Goal: Task Accomplishment & Management: Manage account settings

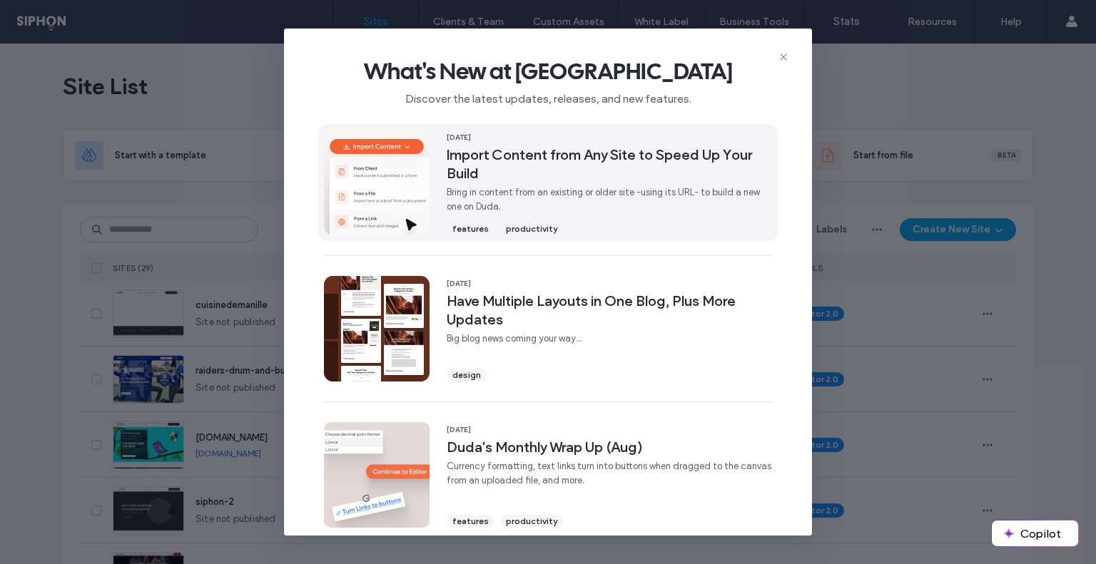
click at [575, 146] on span "Import Content from Any Site to Speed Up Your Build" at bounding box center [609, 164] width 325 height 37
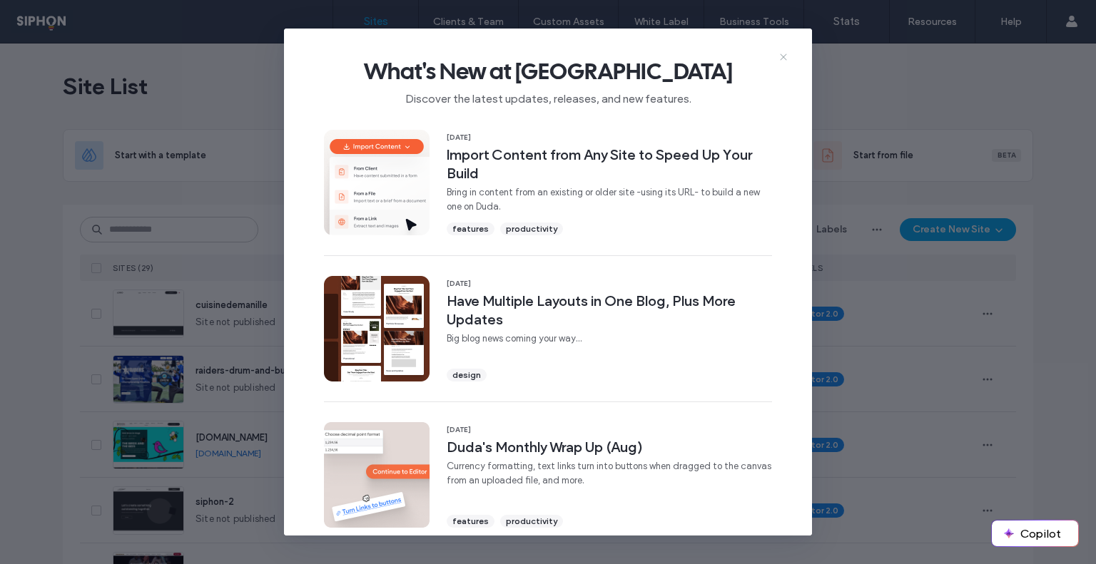
click at [785, 55] on use at bounding box center [783, 57] width 6 height 6
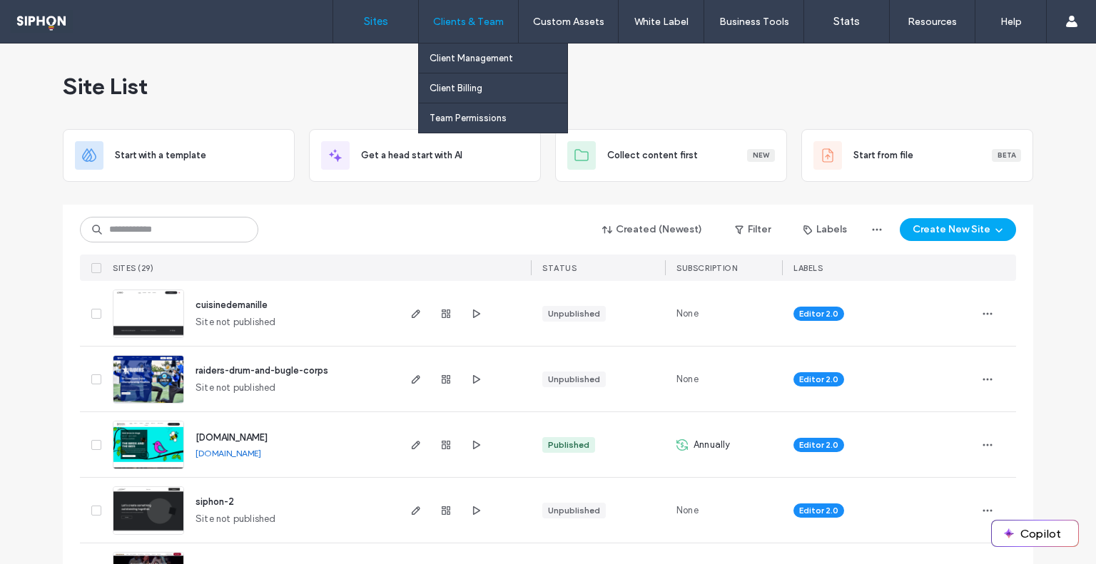
click at [458, 34] on div "Clients & Team" at bounding box center [468, 21] width 99 height 43
click at [455, 56] on label "Client Management" at bounding box center [471, 58] width 83 height 11
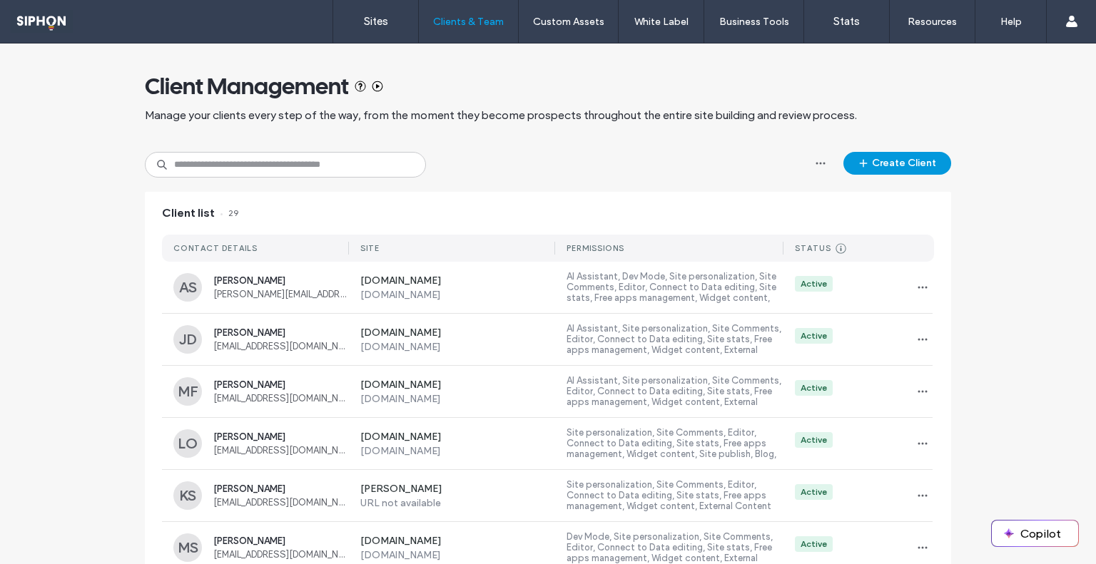
click at [902, 155] on button "Create Client" at bounding box center [897, 163] width 108 height 23
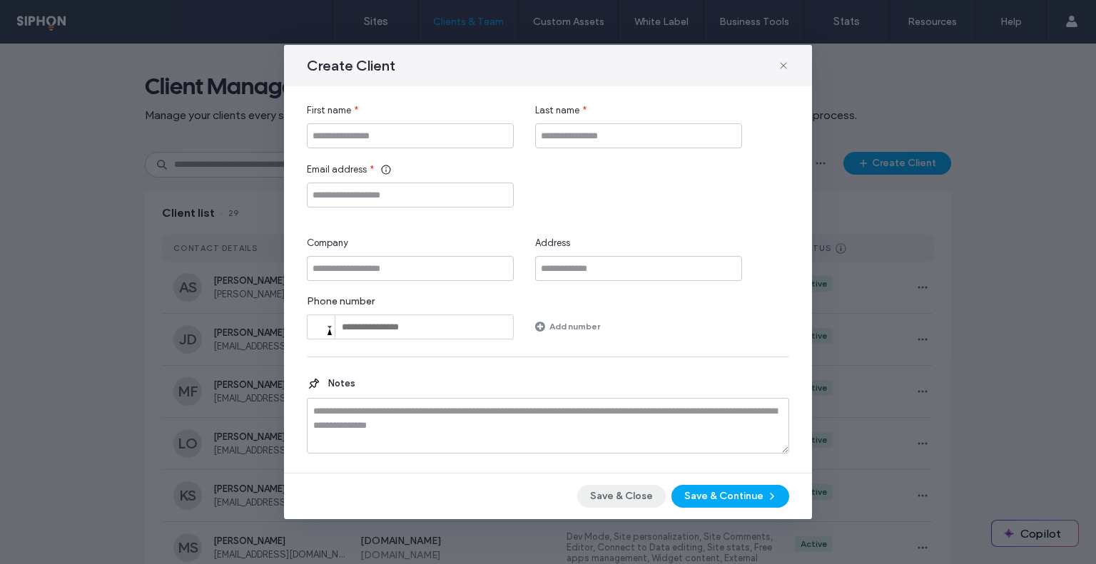
click at [632, 497] on button "Save & Close" at bounding box center [621, 496] width 88 height 23
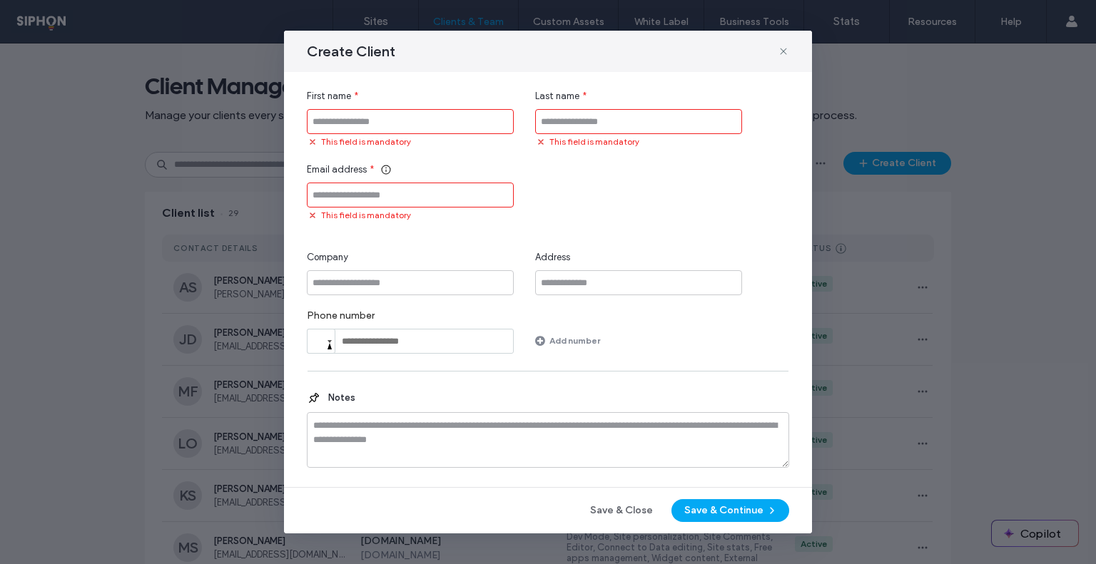
click at [248, 166] on div "Create Client First name * This field is mandatory Last name * This field is ma…" at bounding box center [548, 282] width 1096 height 564
drag, startPoint x: 620, startPoint y: 503, endPoint x: 605, endPoint y: 482, distance: 26.1
click at [620, 503] on button "Save & Close" at bounding box center [621, 511] width 88 height 23
drag, startPoint x: 186, startPoint y: 174, endPoint x: 645, endPoint y: 78, distance: 469.5
click at [216, 172] on div "Create Client First name * This field is mandatory Last name * This field is ma…" at bounding box center [548, 282] width 1096 height 564
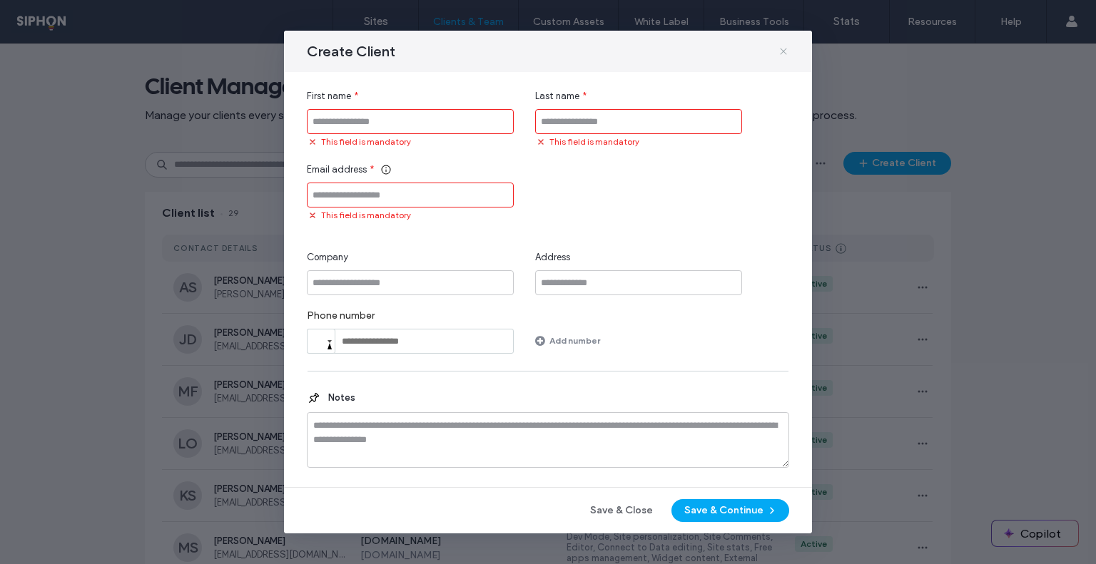
drag, startPoint x: 791, startPoint y: 46, endPoint x: 784, endPoint y: 49, distance: 7.3
click at [789, 49] on div "Create Client" at bounding box center [548, 51] width 528 height 41
drag, startPoint x: 784, startPoint y: 49, endPoint x: 679, endPoint y: 64, distance: 105.9
click at [784, 51] on icon at bounding box center [783, 51] width 11 height 11
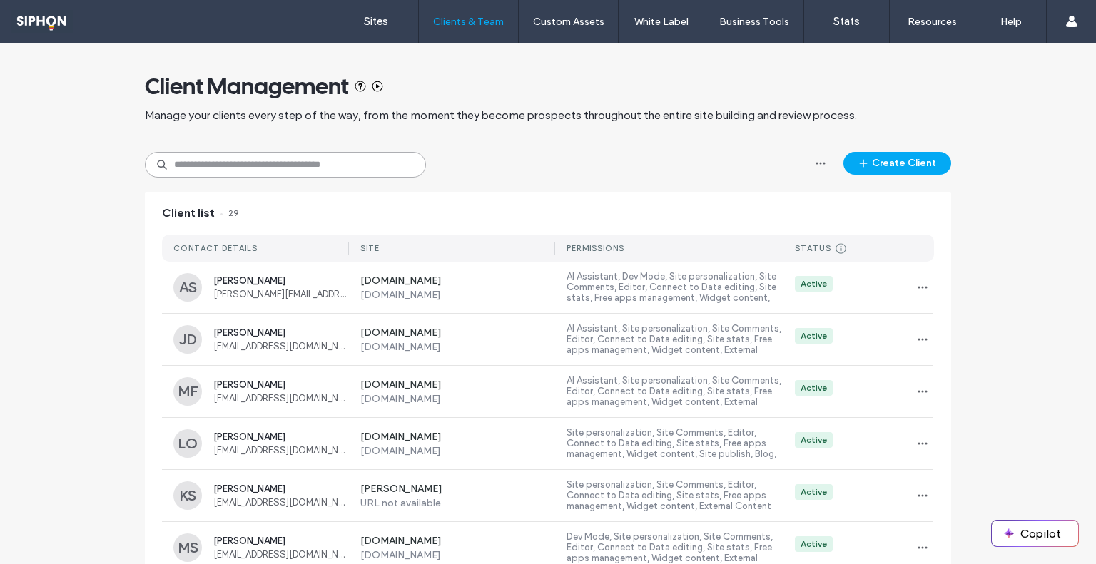
click at [310, 162] on input at bounding box center [285, 165] width 281 height 26
type input "******"
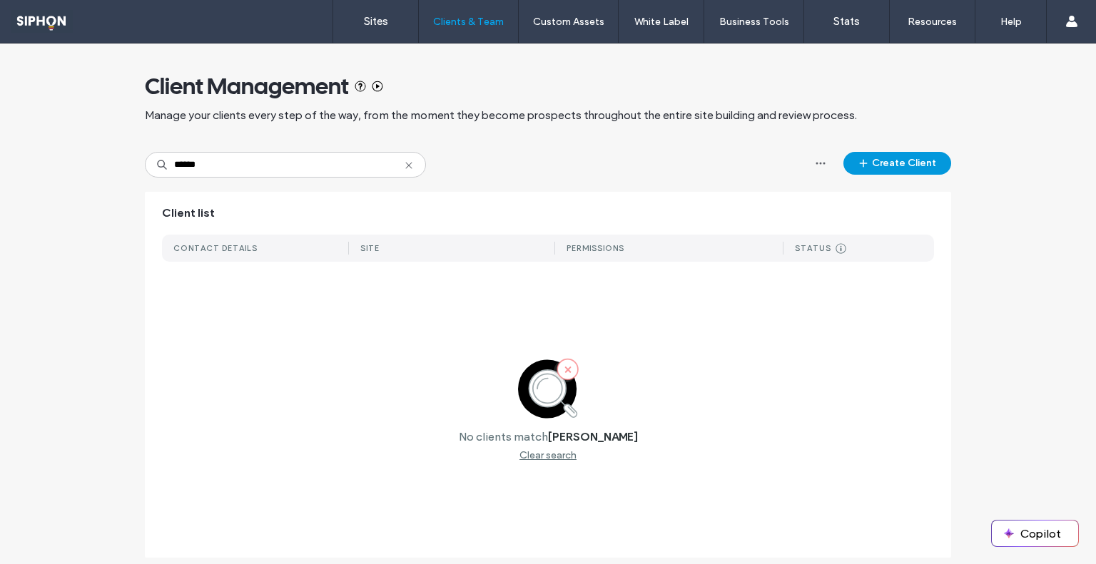
click at [912, 158] on button "Create Client" at bounding box center [897, 163] width 108 height 23
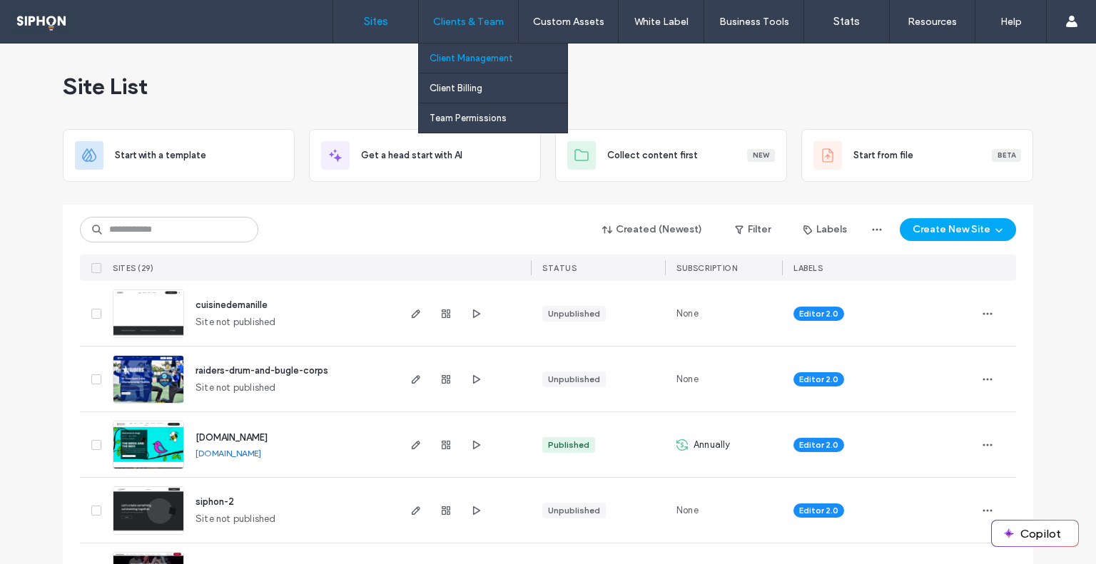
drag, startPoint x: 447, startPoint y: 50, endPoint x: 453, endPoint y: 70, distance: 21.0
click at [447, 51] on link "Client Management" at bounding box center [499, 58] width 138 height 29
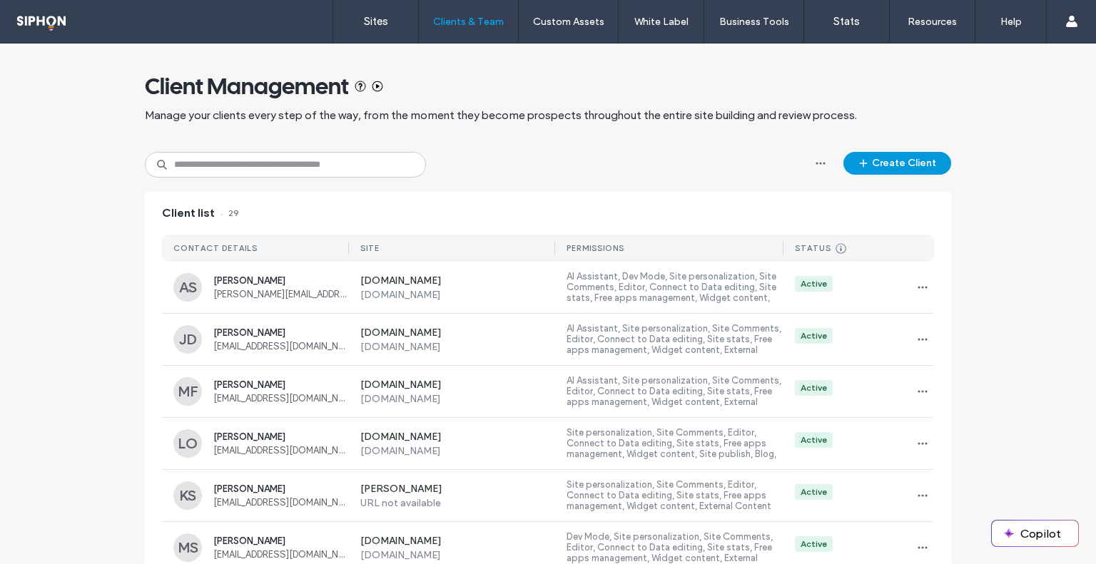
click at [899, 168] on button "Create Client" at bounding box center [897, 163] width 108 height 23
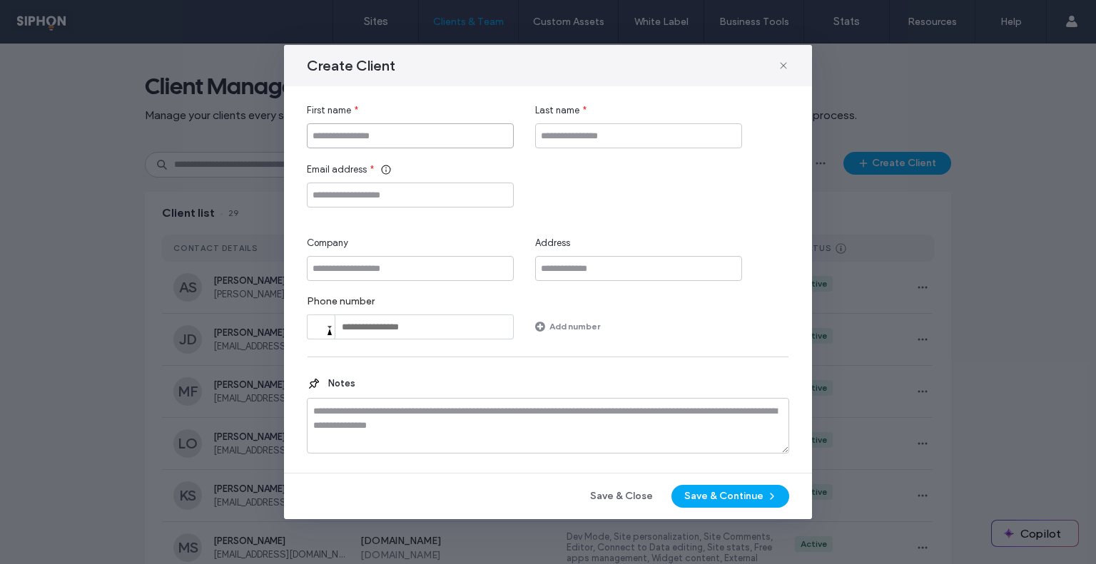
click at [410, 131] on input "First name" at bounding box center [410, 135] width 207 height 25
type input "******"
paste input "**********"
type input "**********"
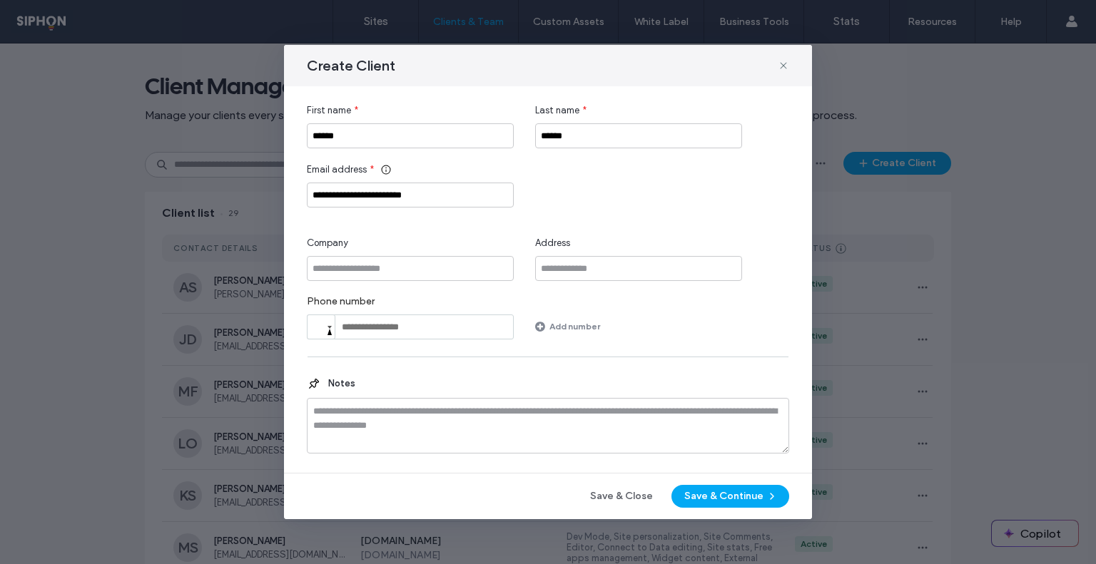
click at [380, 282] on div "**********" at bounding box center [548, 221] width 482 height 236
click at [377, 280] on input "Company" at bounding box center [410, 268] width 207 height 25
type input "**********"
click at [435, 335] on input "tel" at bounding box center [410, 327] width 207 height 25
drag, startPoint x: 452, startPoint y: 332, endPoint x: 395, endPoint y: 336, distance: 57.2
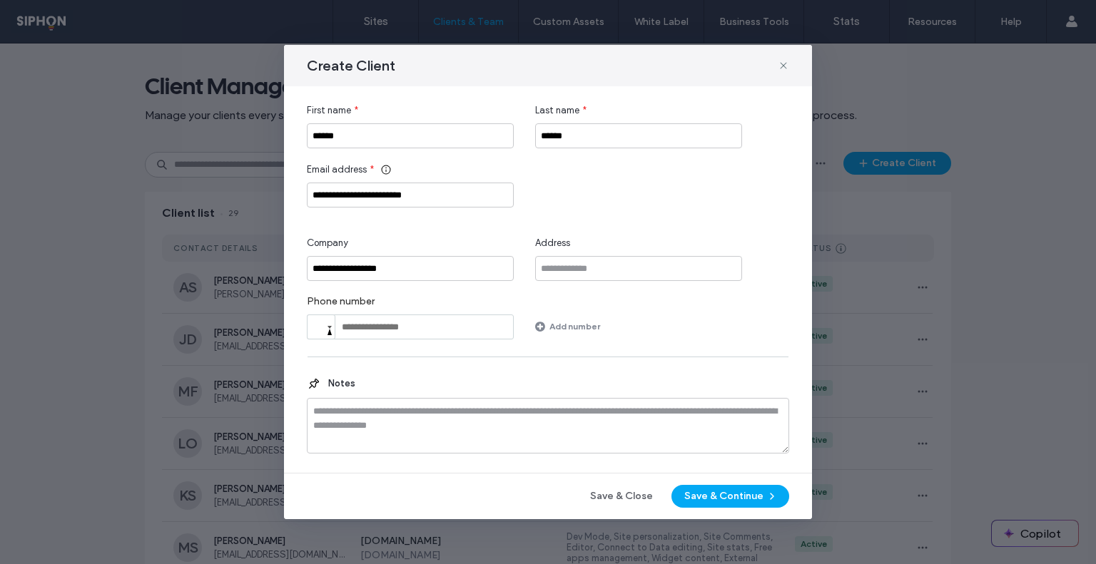
click at [395, 338] on input "tel" at bounding box center [410, 327] width 207 height 25
click at [719, 498] on button "Save & Continue" at bounding box center [731, 496] width 118 height 23
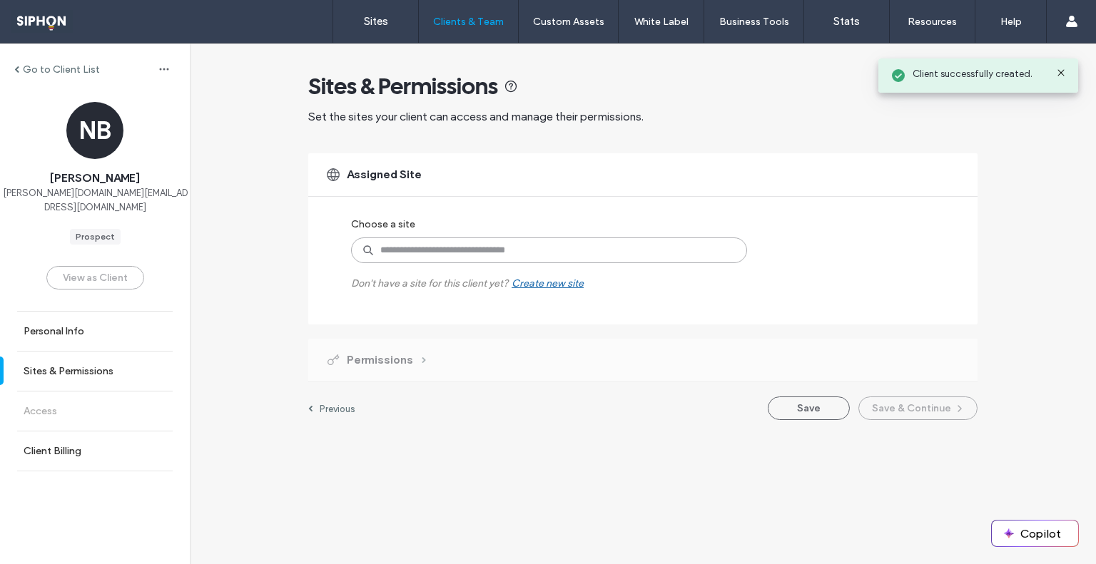
click at [515, 252] on input at bounding box center [549, 251] width 396 height 26
type input "*****"
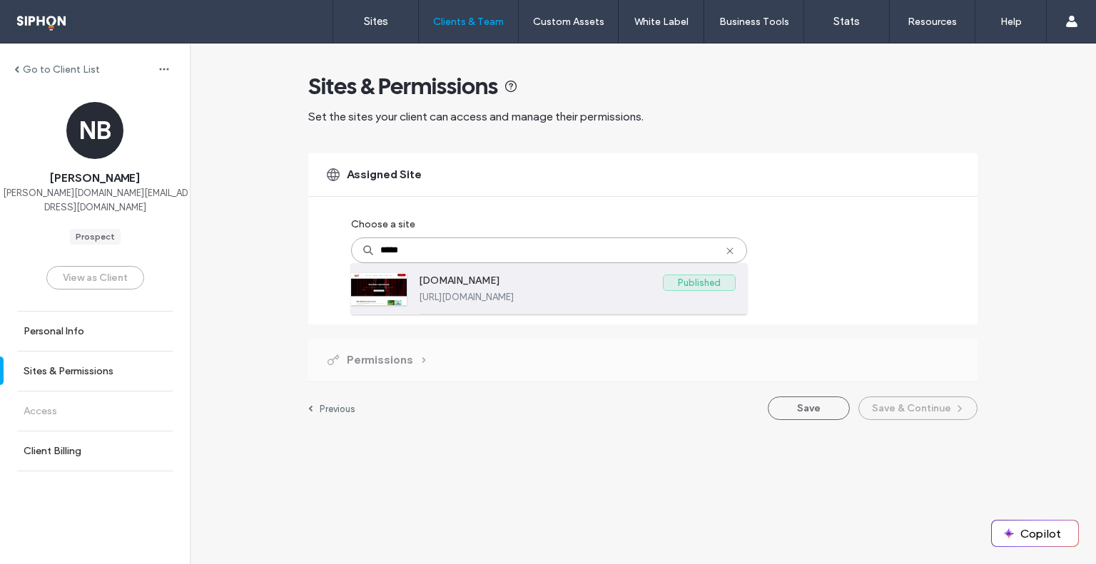
click at [472, 290] on label "[DOMAIN_NAME]" at bounding box center [541, 283] width 244 height 17
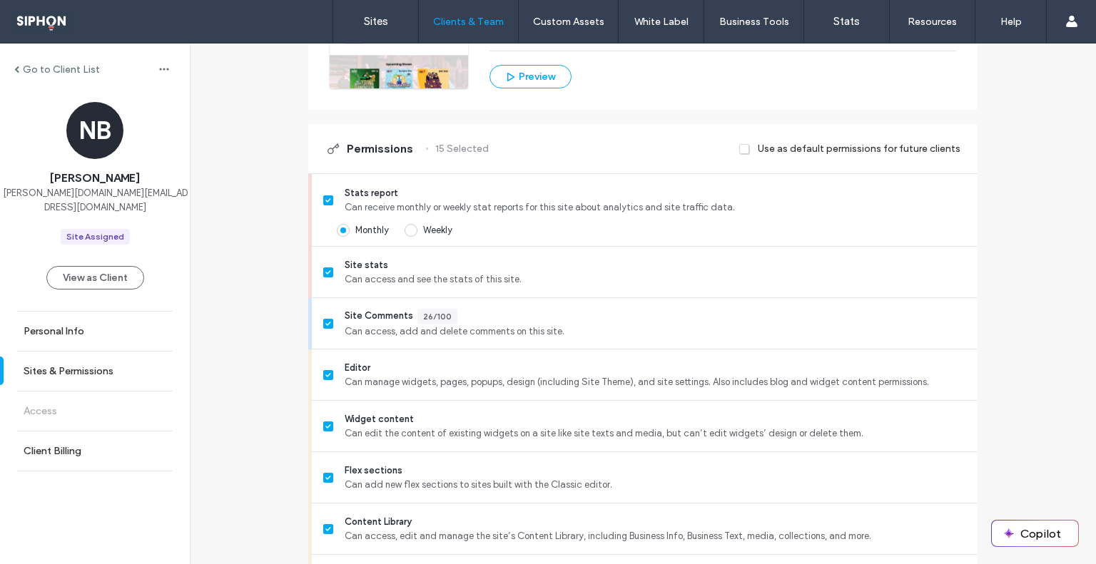
scroll to position [428, 0]
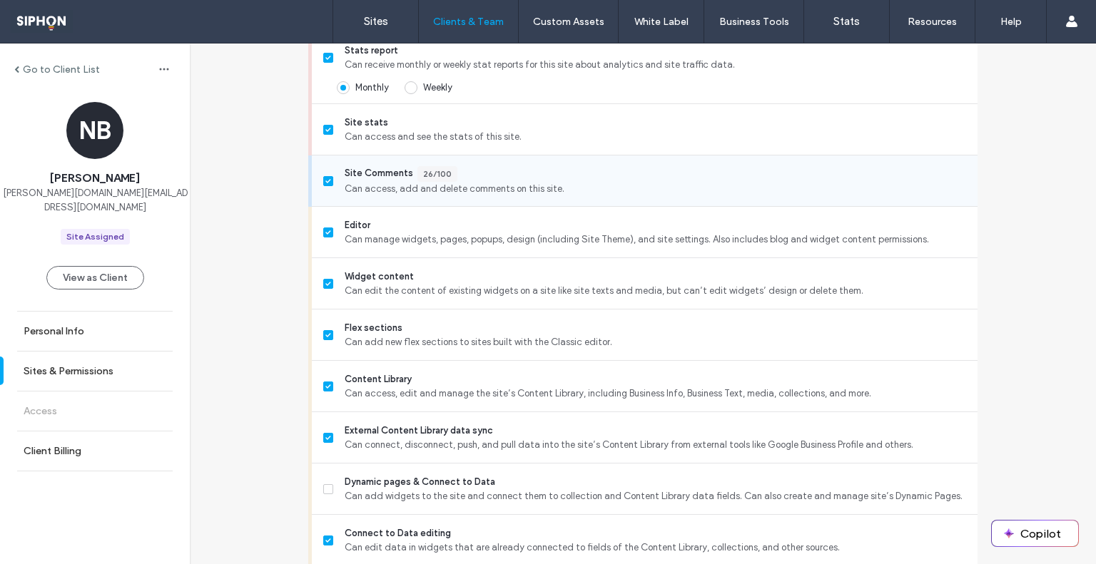
click at [325, 182] on icon at bounding box center [328, 181] width 6 height 4
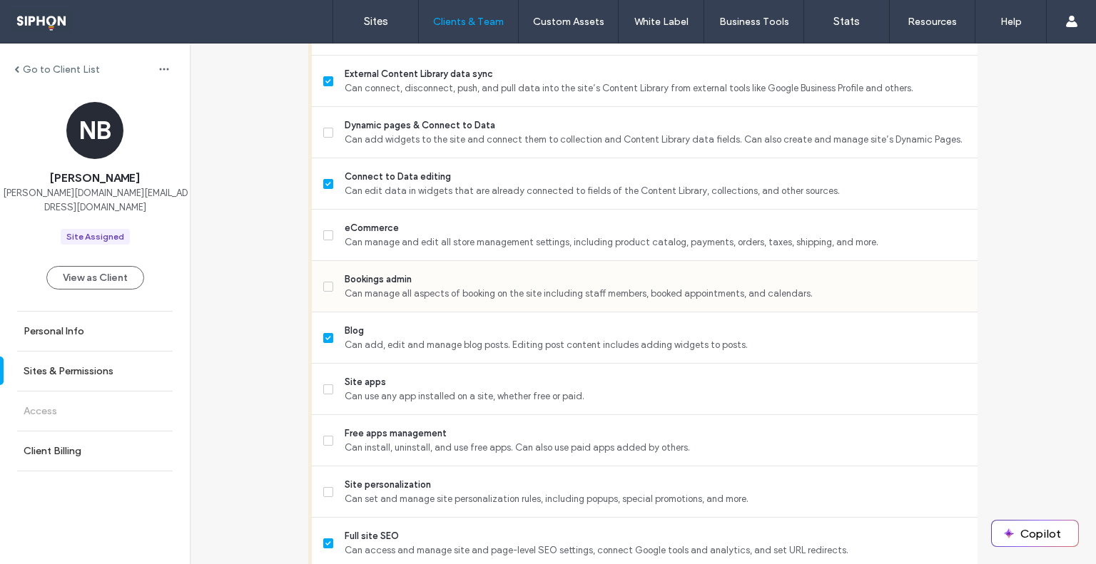
scroll to position [642, 0]
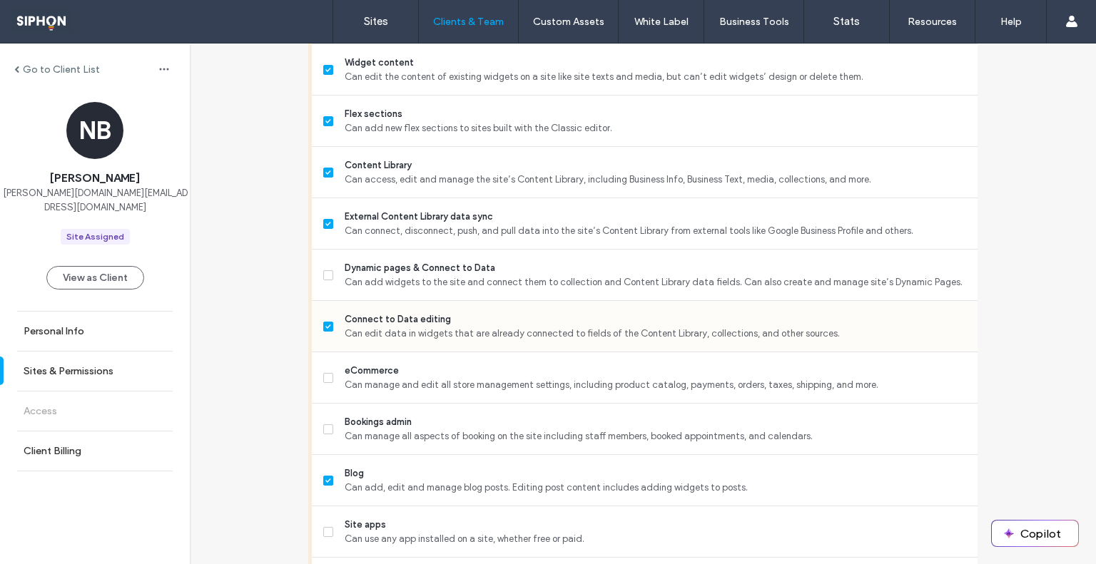
click at [325, 325] on icon at bounding box center [328, 327] width 6 height 4
click at [323, 226] on span at bounding box center [328, 224] width 10 height 10
click at [323, 174] on span at bounding box center [328, 173] width 10 height 10
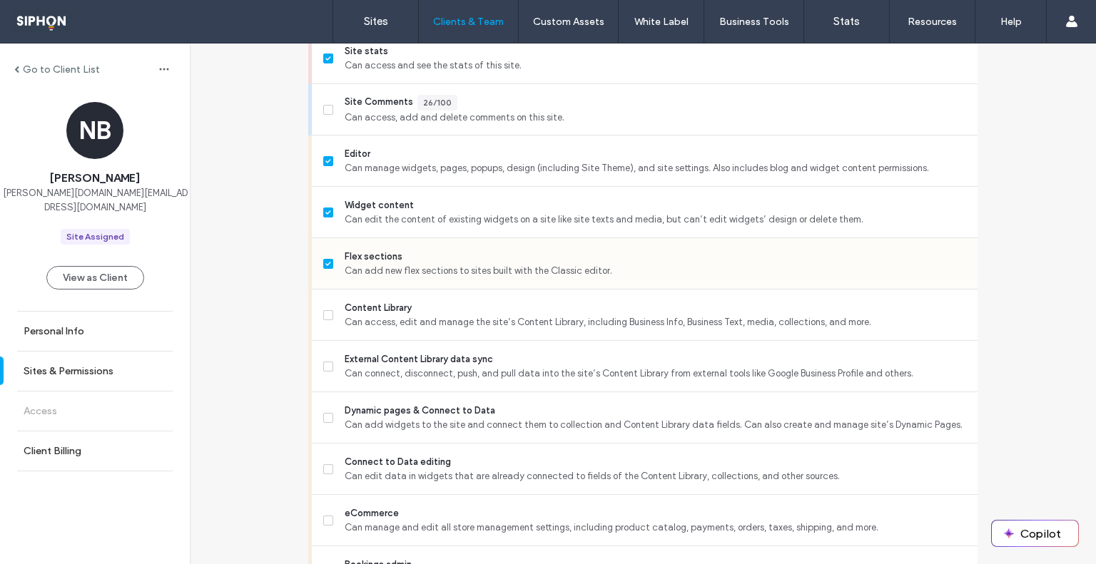
scroll to position [500, 0]
click at [323, 208] on span at bounding box center [328, 213] width 10 height 10
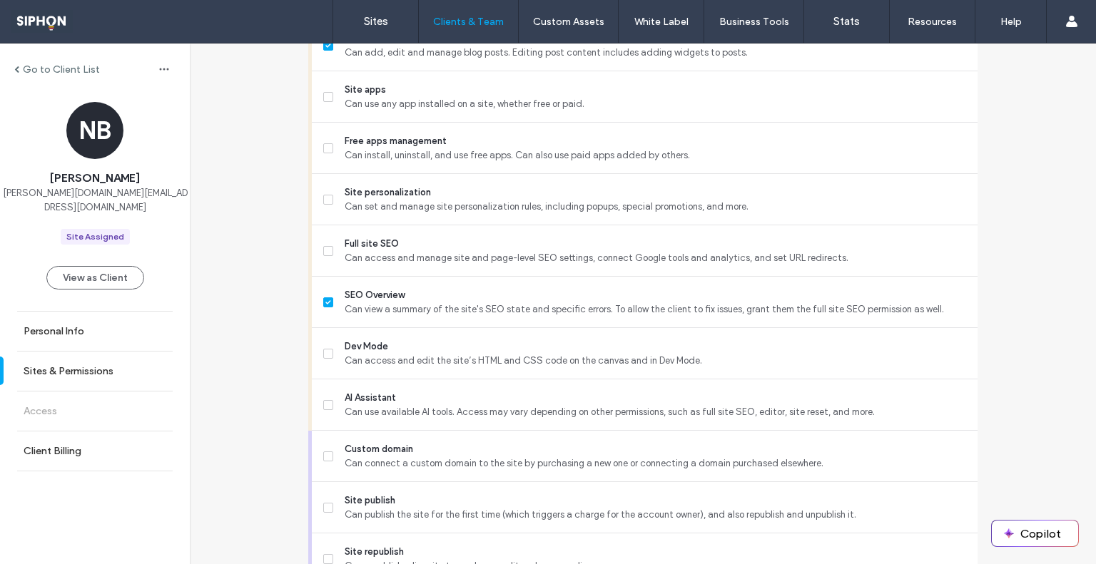
scroll to position [1142, 0]
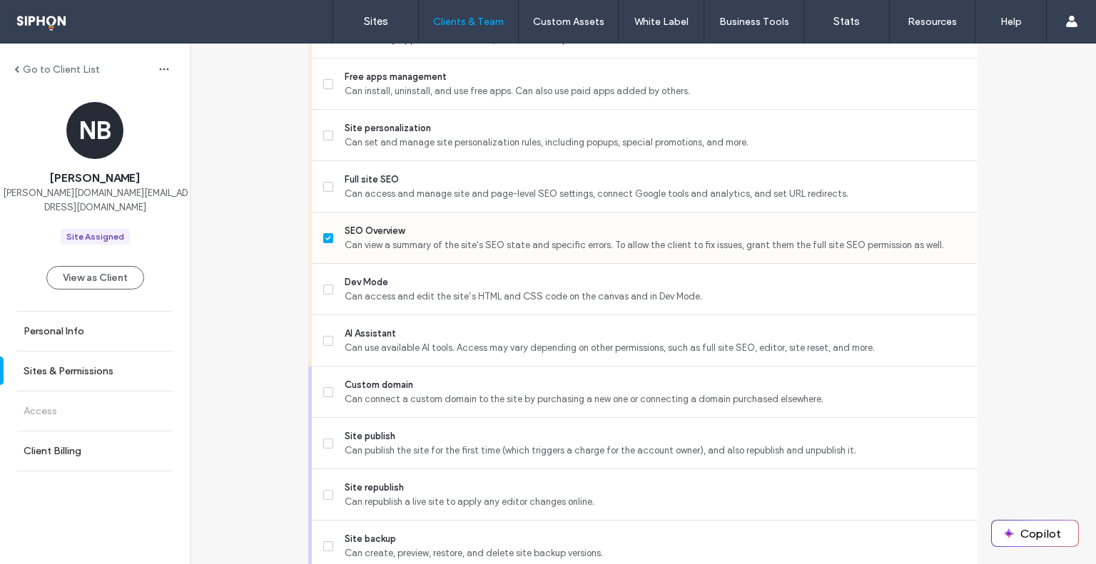
click at [329, 239] on label "SEO Overview Can view a summary of the site's SEO state and specific errors. To…" at bounding box center [644, 238] width 643 height 29
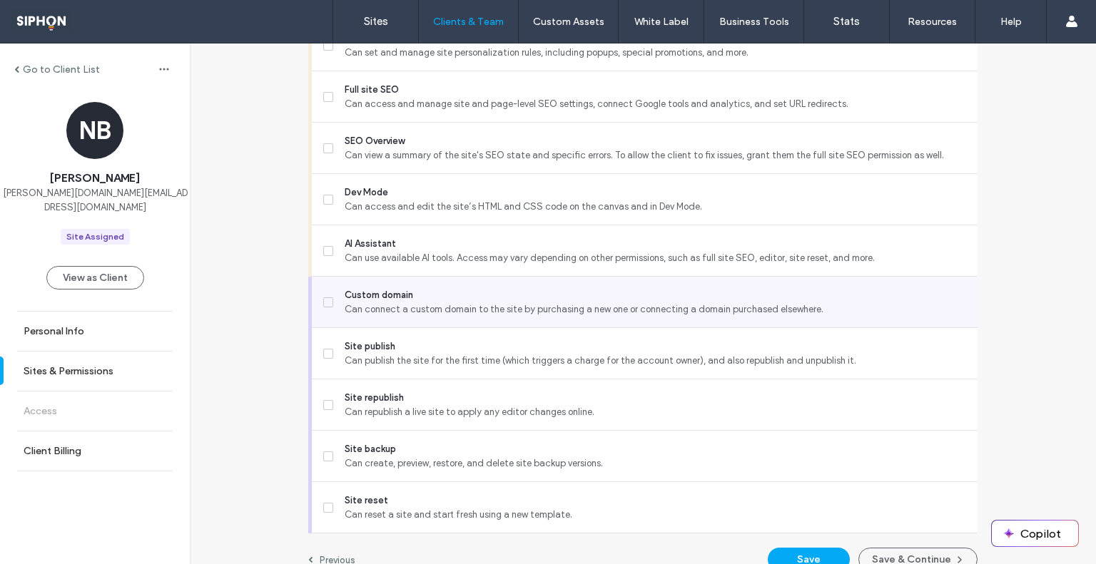
scroll to position [1252, 0]
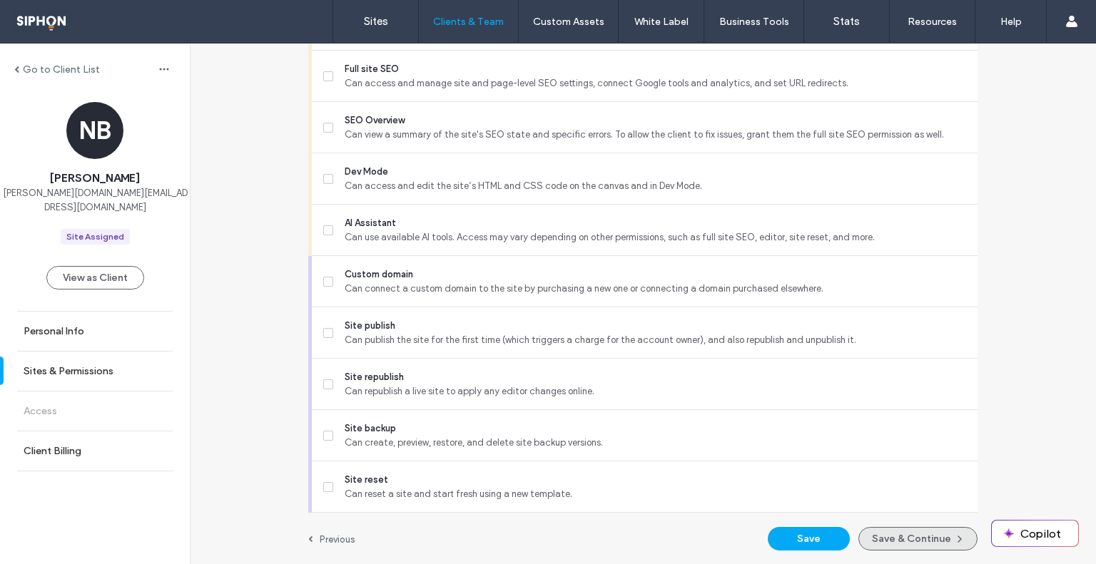
click at [902, 544] on button "Save & Continue" at bounding box center [917, 539] width 119 height 24
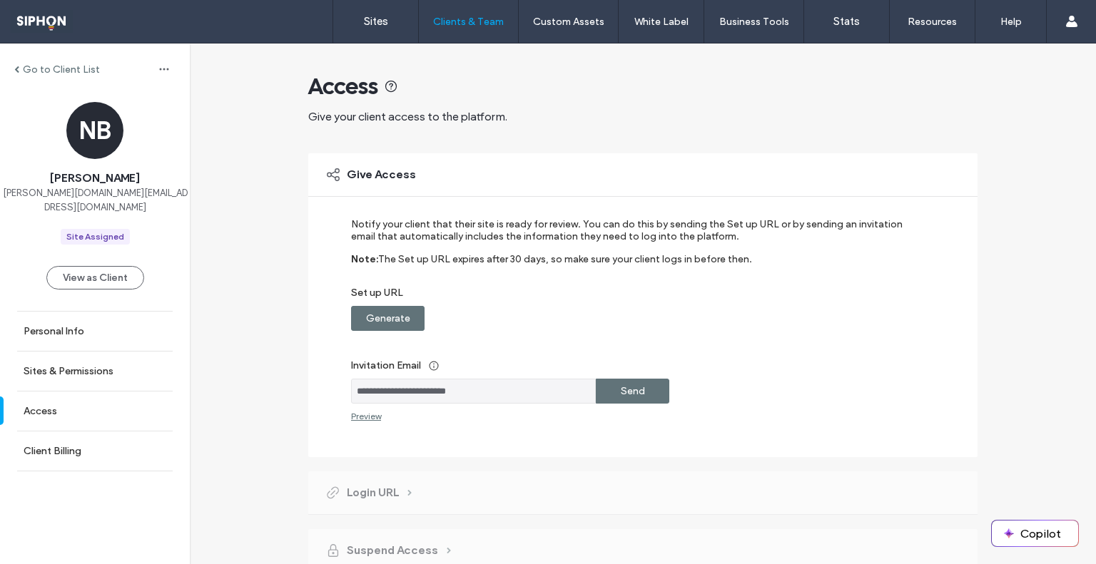
click at [387, 321] on label "Generate" at bounding box center [388, 318] width 44 height 26
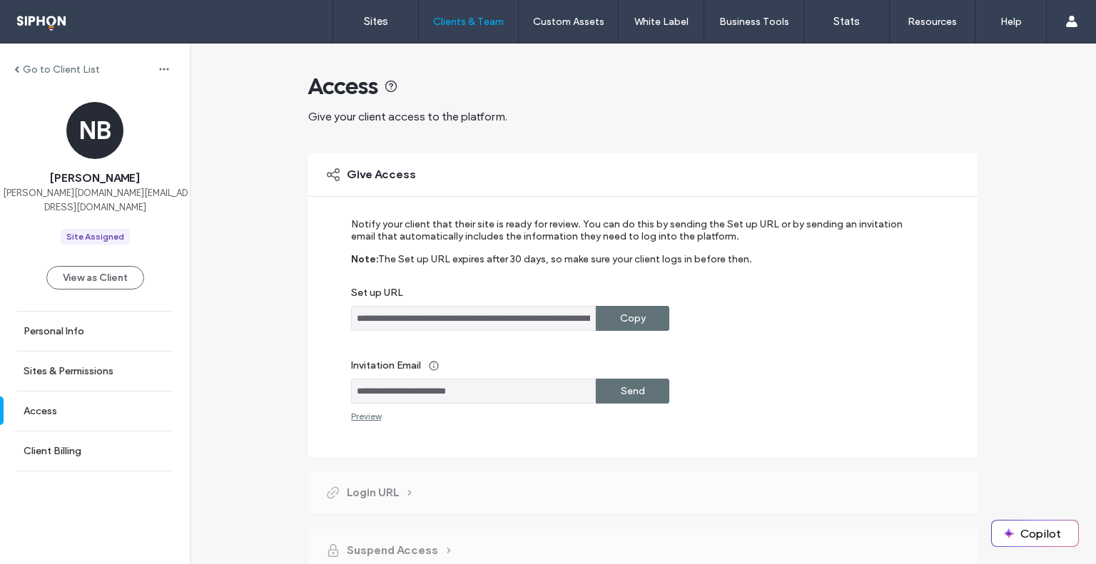
click at [614, 397] on div "Send" at bounding box center [633, 391] width 74 height 25
